Goal: Complete application form

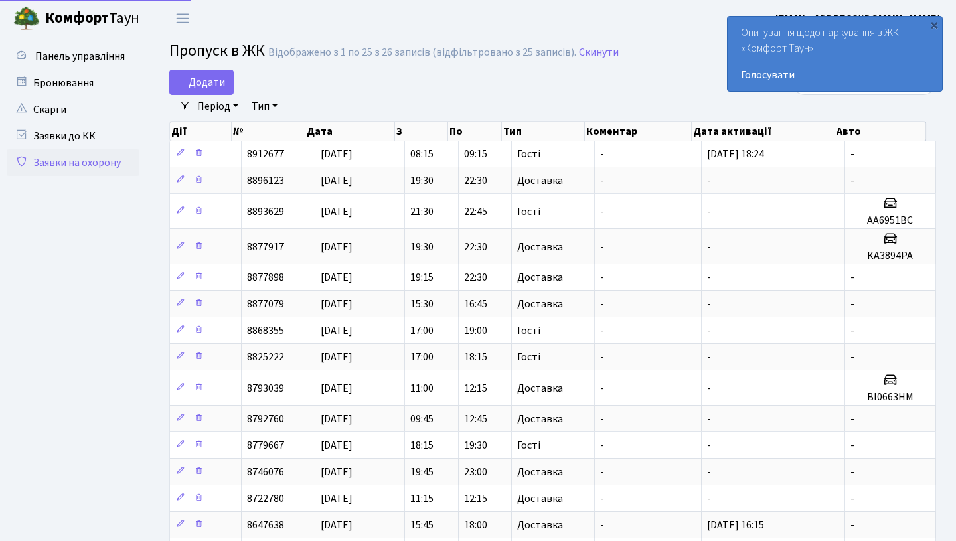
select select "25"
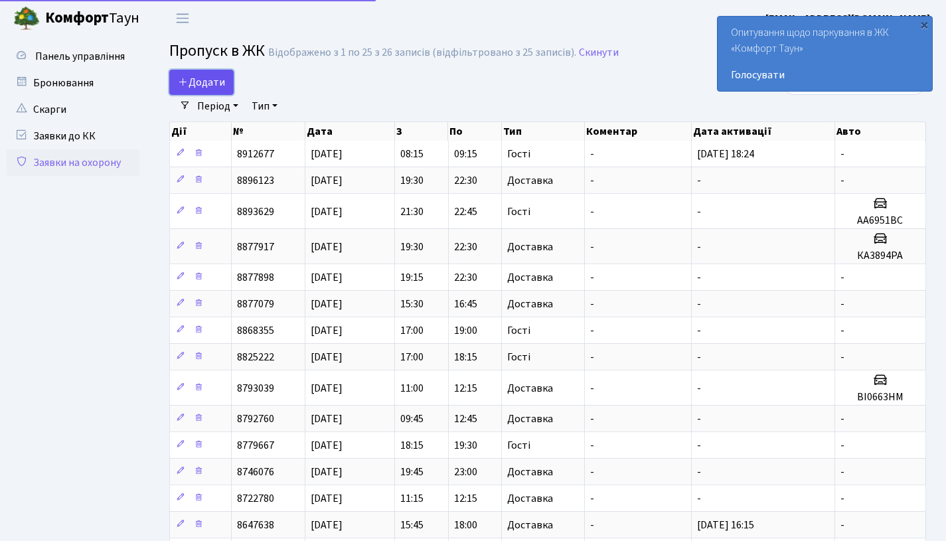
click at [184, 84] on icon at bounding box center [183, 81] width 11 height 11
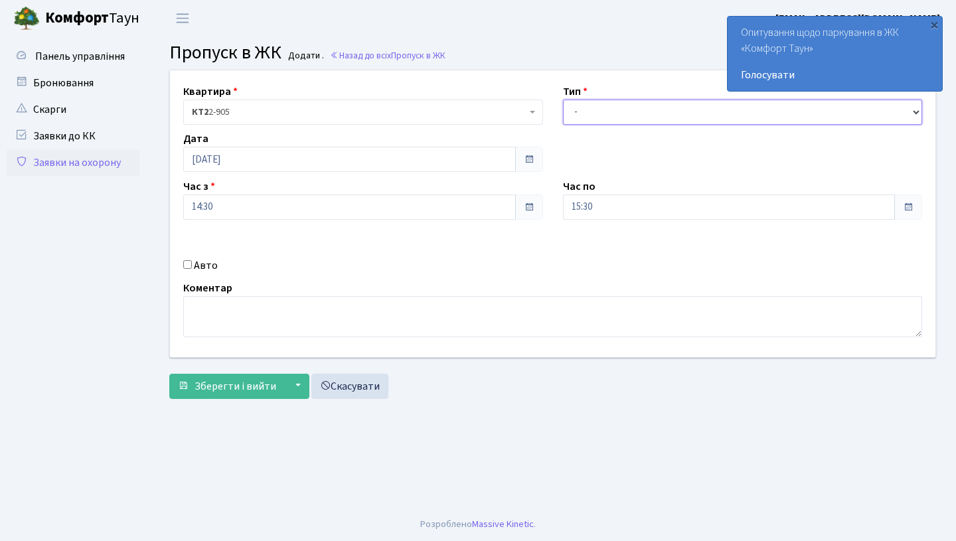
click at [609, 119] on select "- Доставка Таксі Гості Сервіс" at bounding box center [743, 112] width 360 height 25
select select "1"
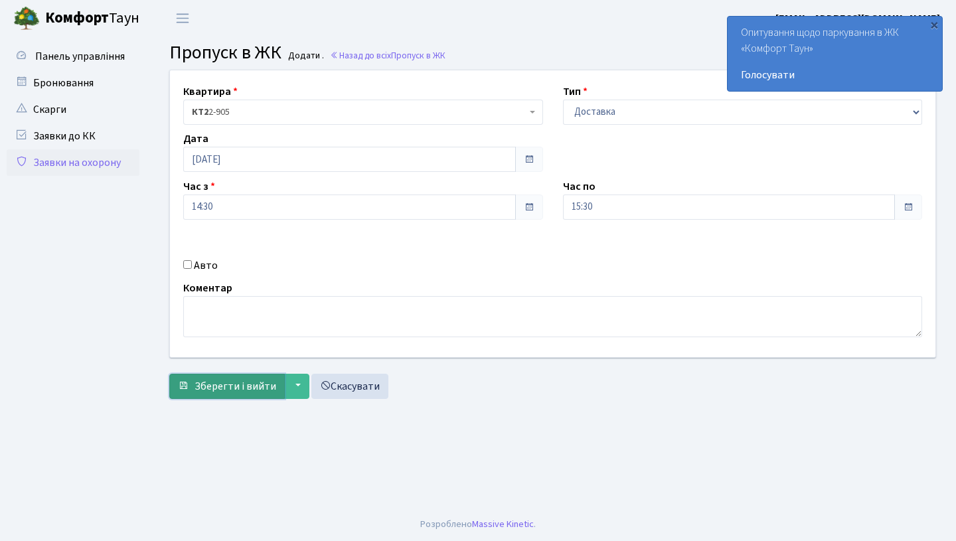
click at [198, 382] on span "Зберегти і вийти" at bounding box center [236, 386] width 82 height 15
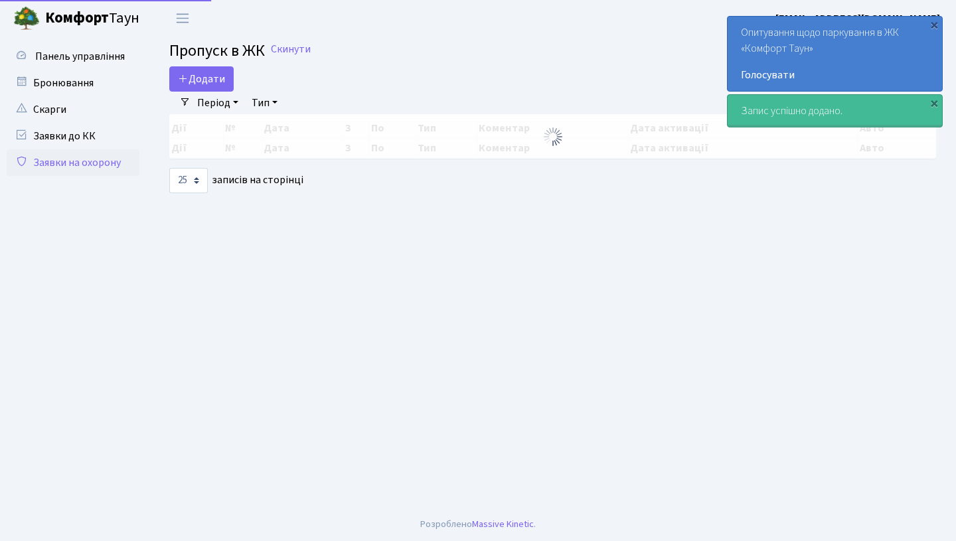
select select "25"
